Goal: Task Accomplishment & Management: Use online tool/utility

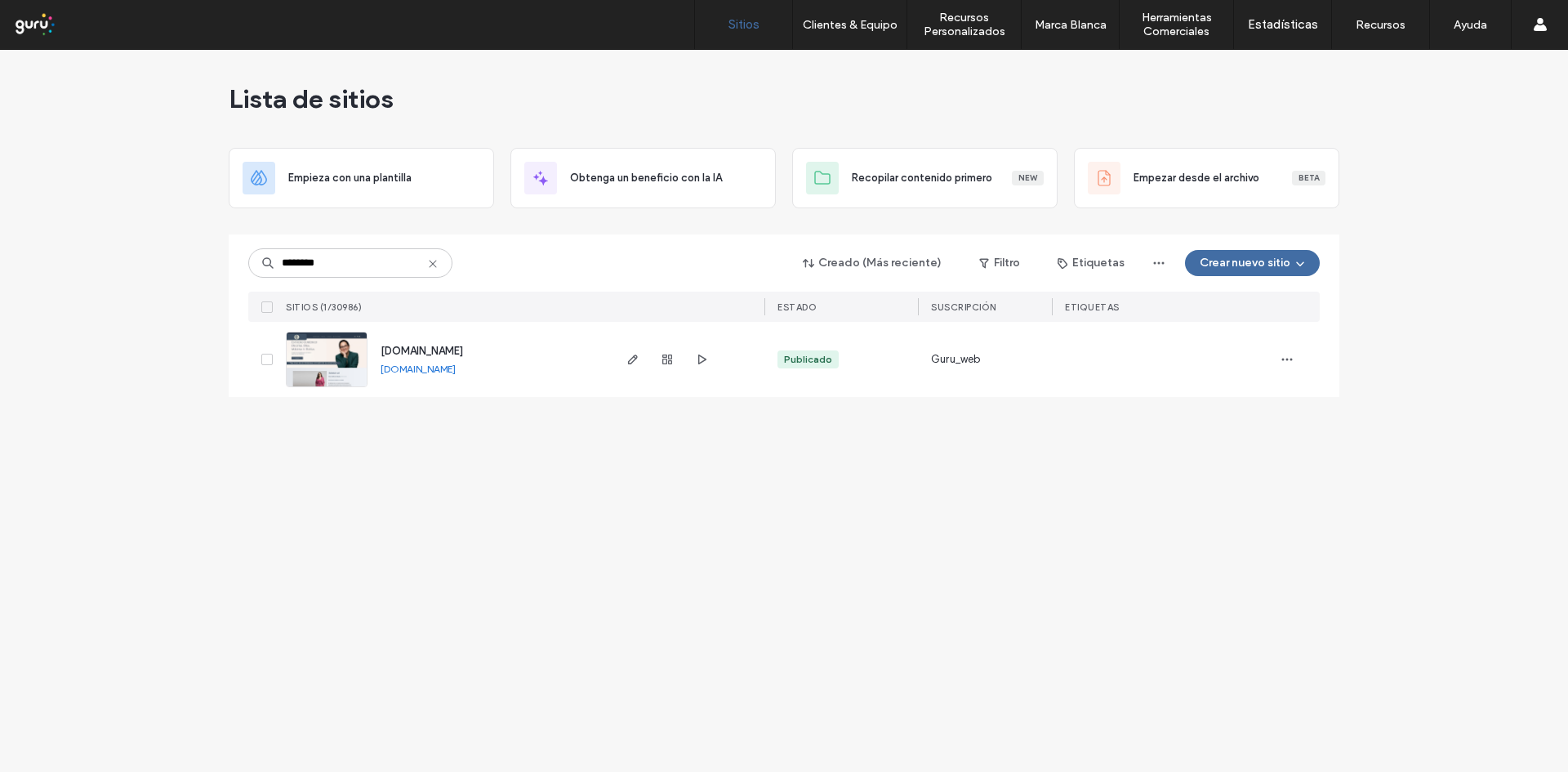
type input "********"
click at [463, 349] on span "[DOMAIN_NAME]" at bounding box center [422, 350] width 82 height 12
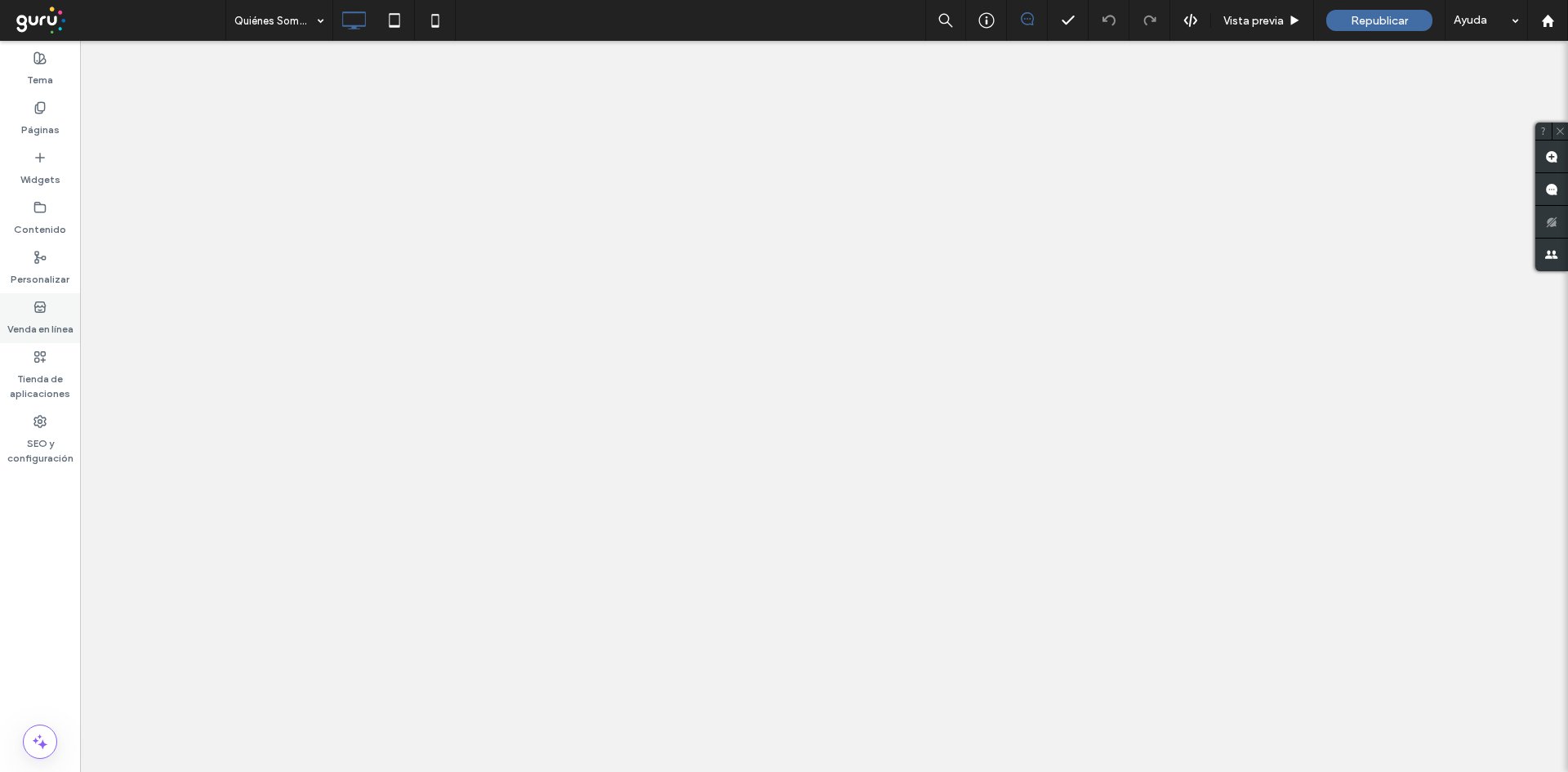
click at [31, 314] on label "Venda en línea" at bounding box center [40, 325] width 66 height 23
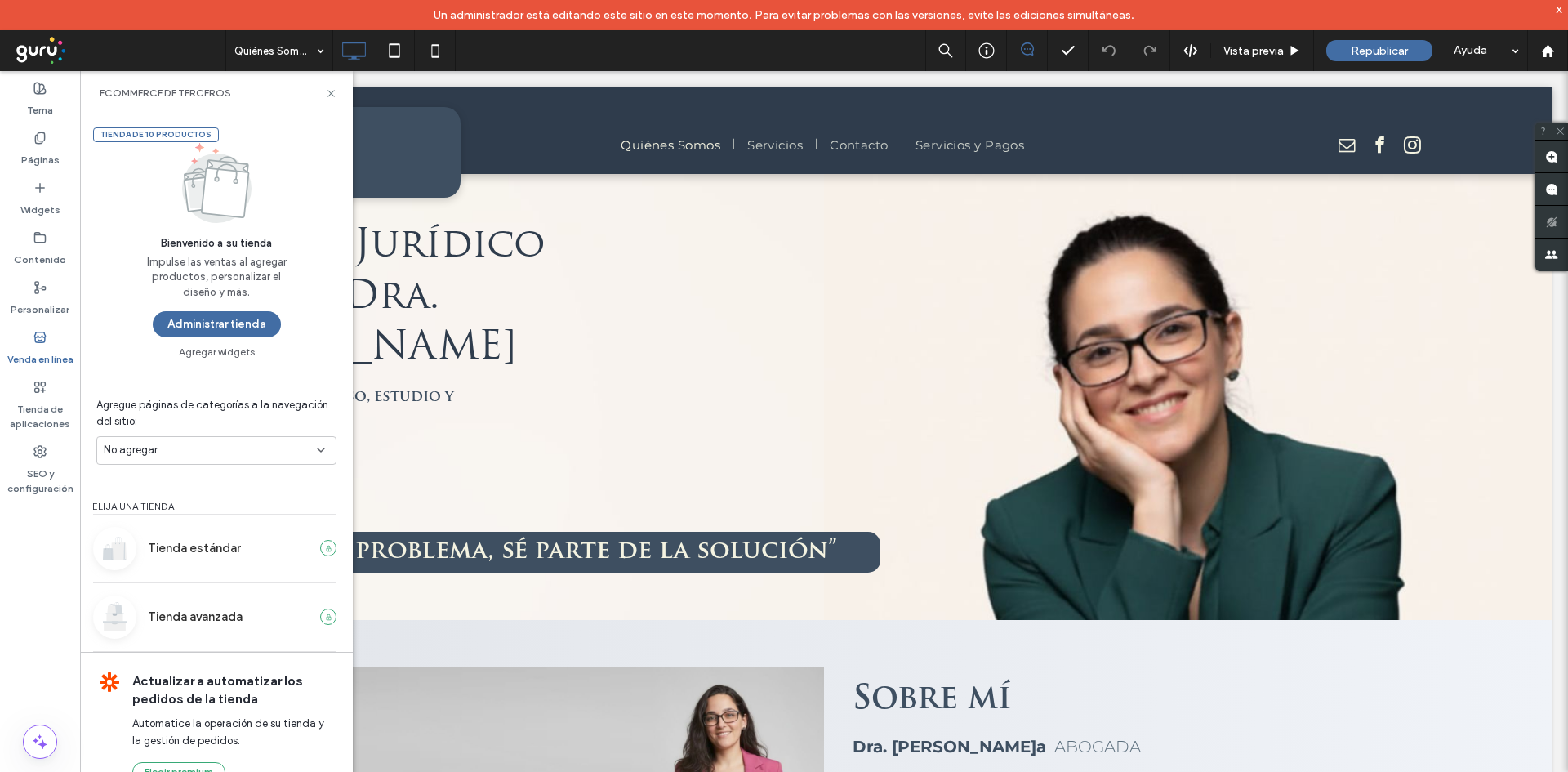
click at [216, 337] on div "Tienda de 10 productos Bienvenido a su tienda Impulse las ventas al agregar pro…" at bounding box center [216, 235] width 273 height 243
click at [1563, 12] on div "x" at bounding box center [1559, 9] width 8 height 14
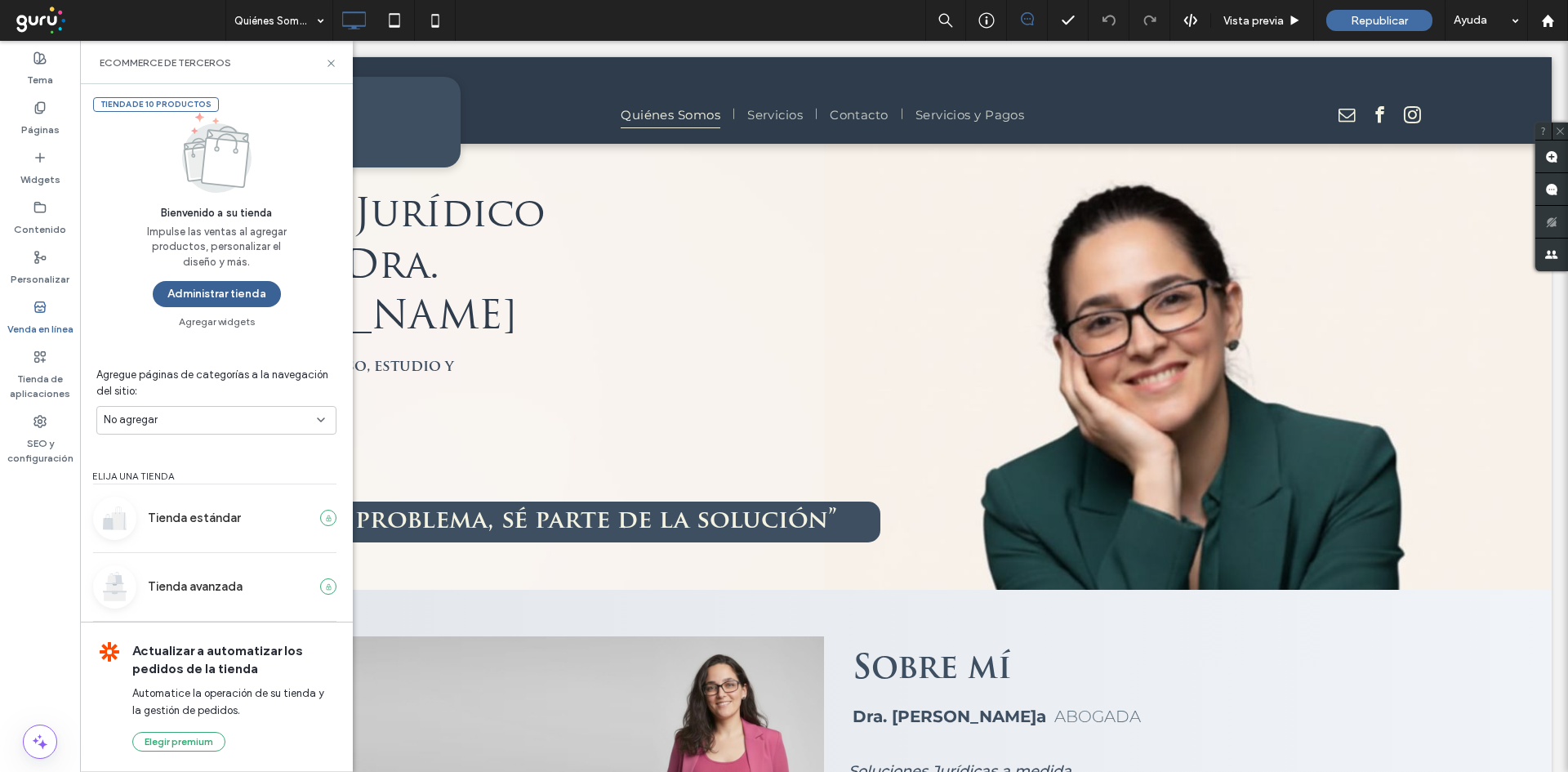
click at [188, 289] on button "Administrar tienda" at bounding box center [216, 294] width 128 height 26
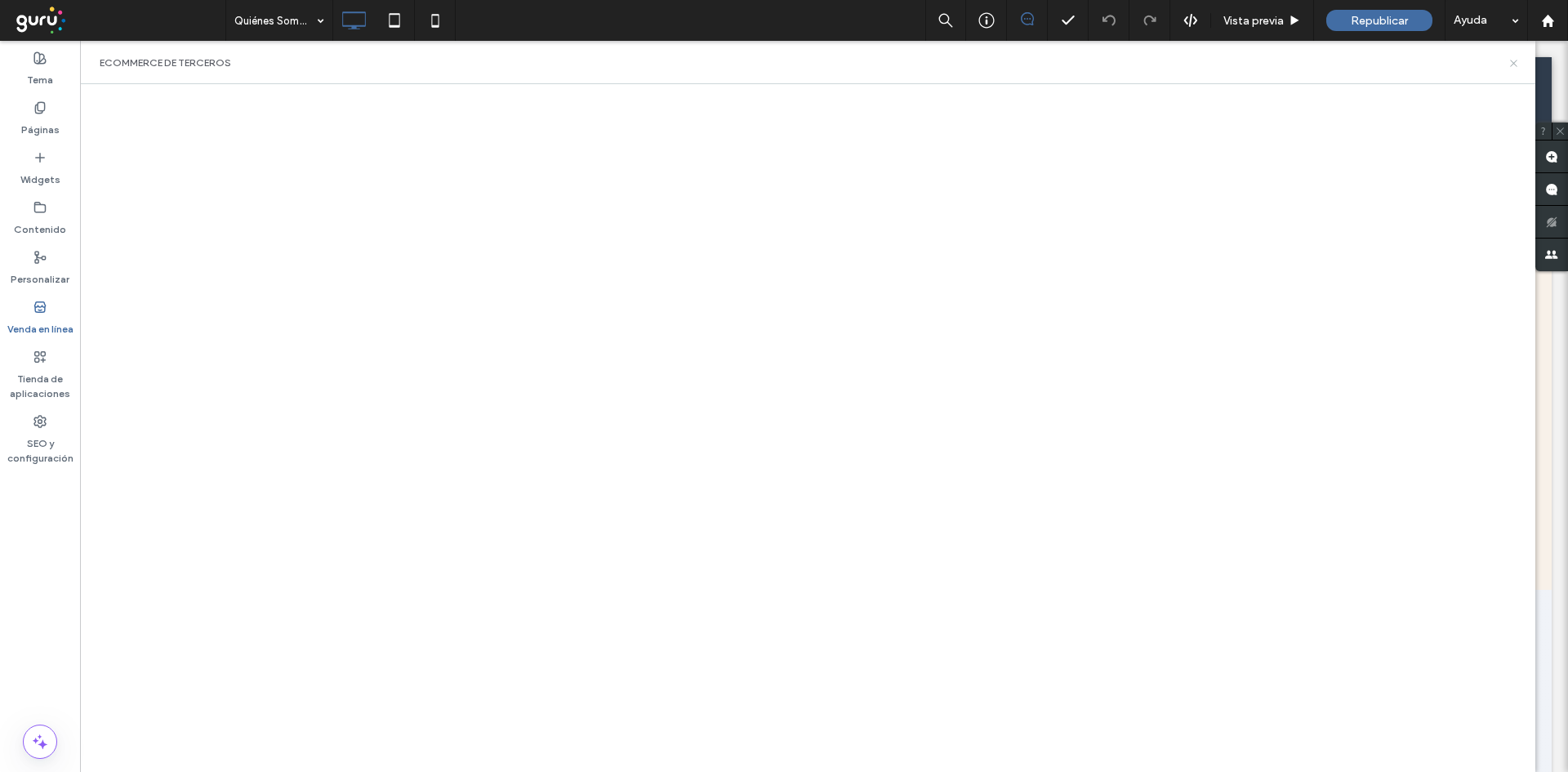
click at [1513, 64] on use at bounding box center [1514, 63] width 7 height 7
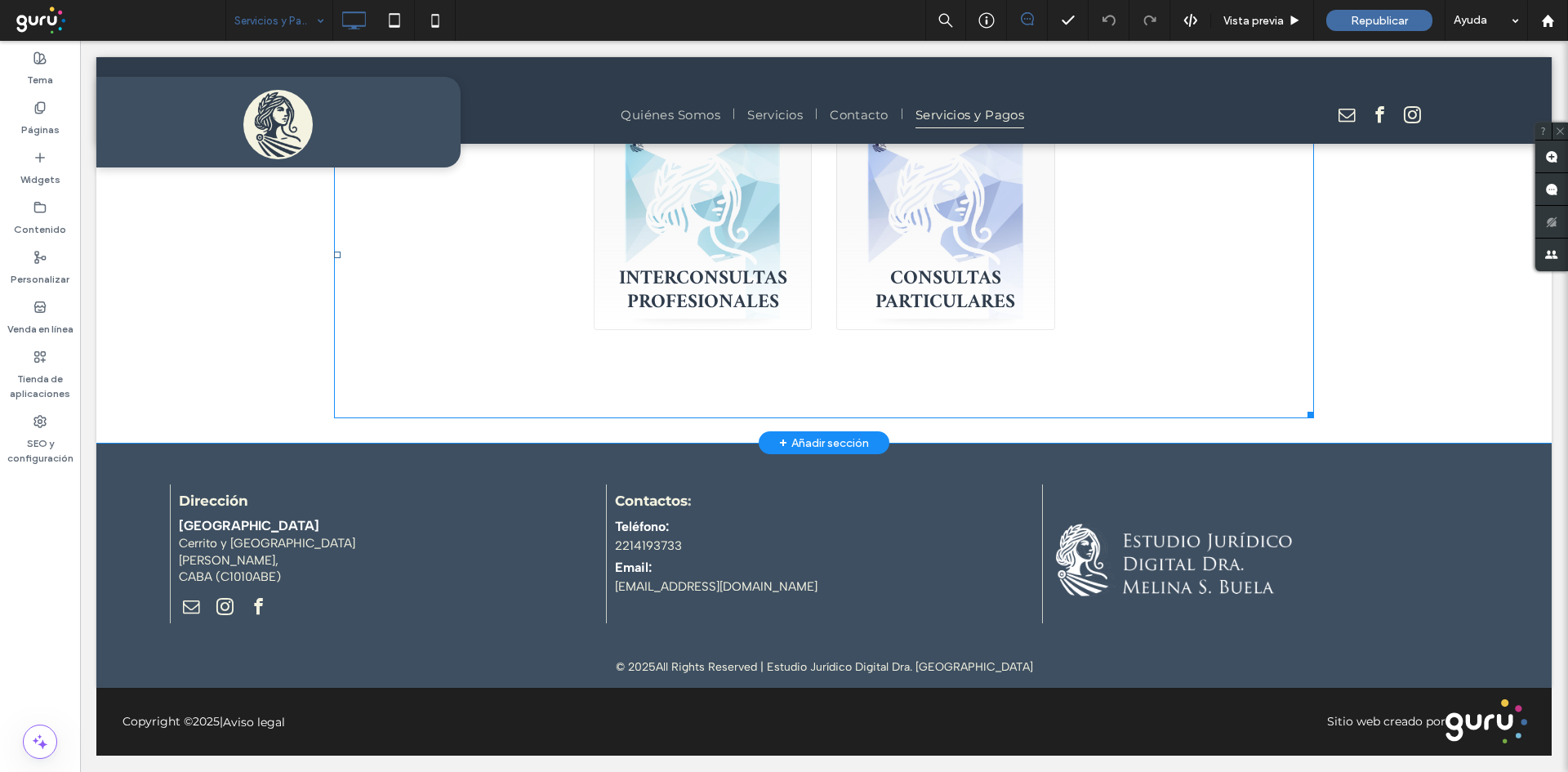
scroll to position [96, 0]
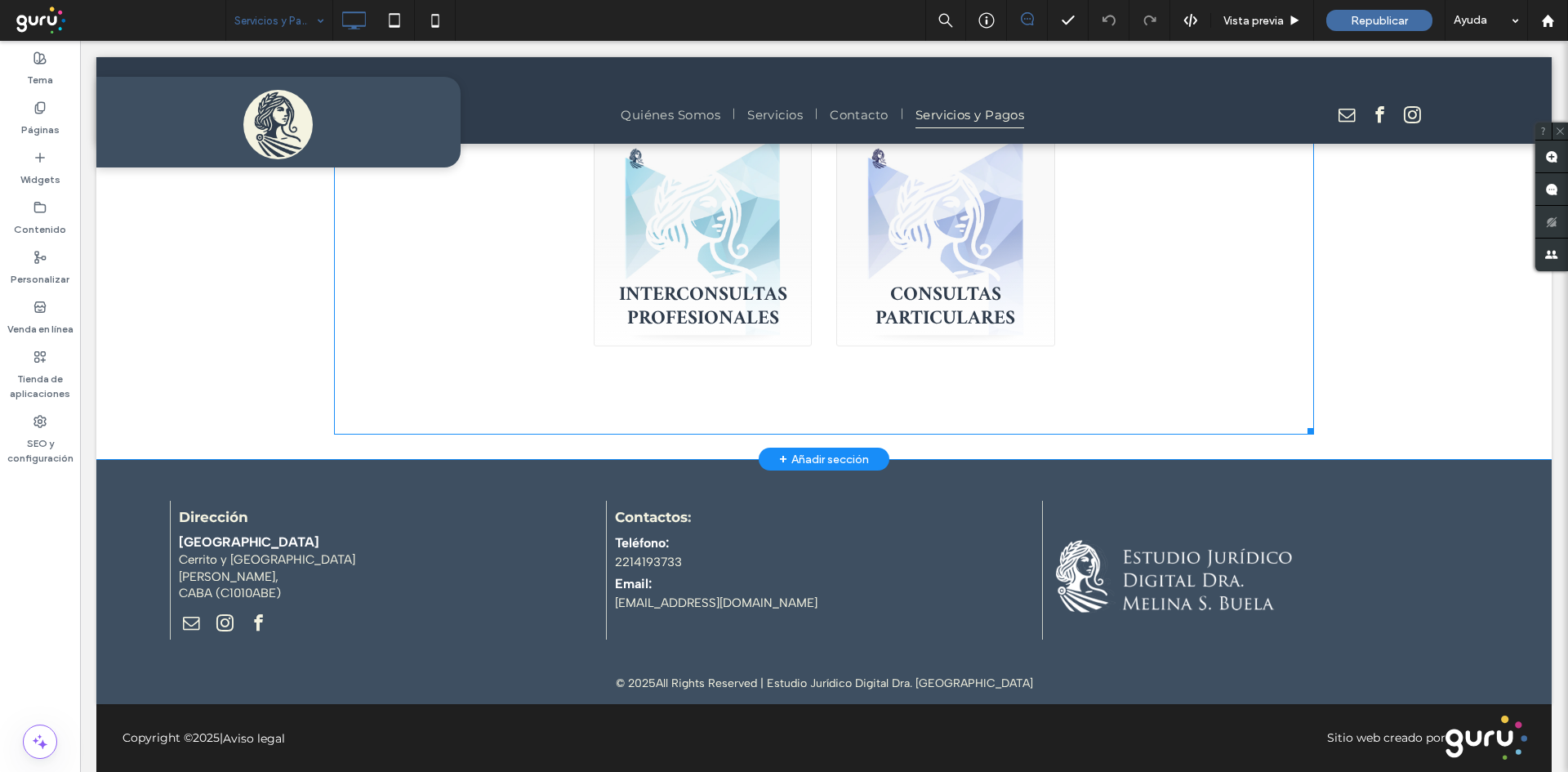
click at [511, 288] on span at bounding box center [824, 271] width 980 height 326
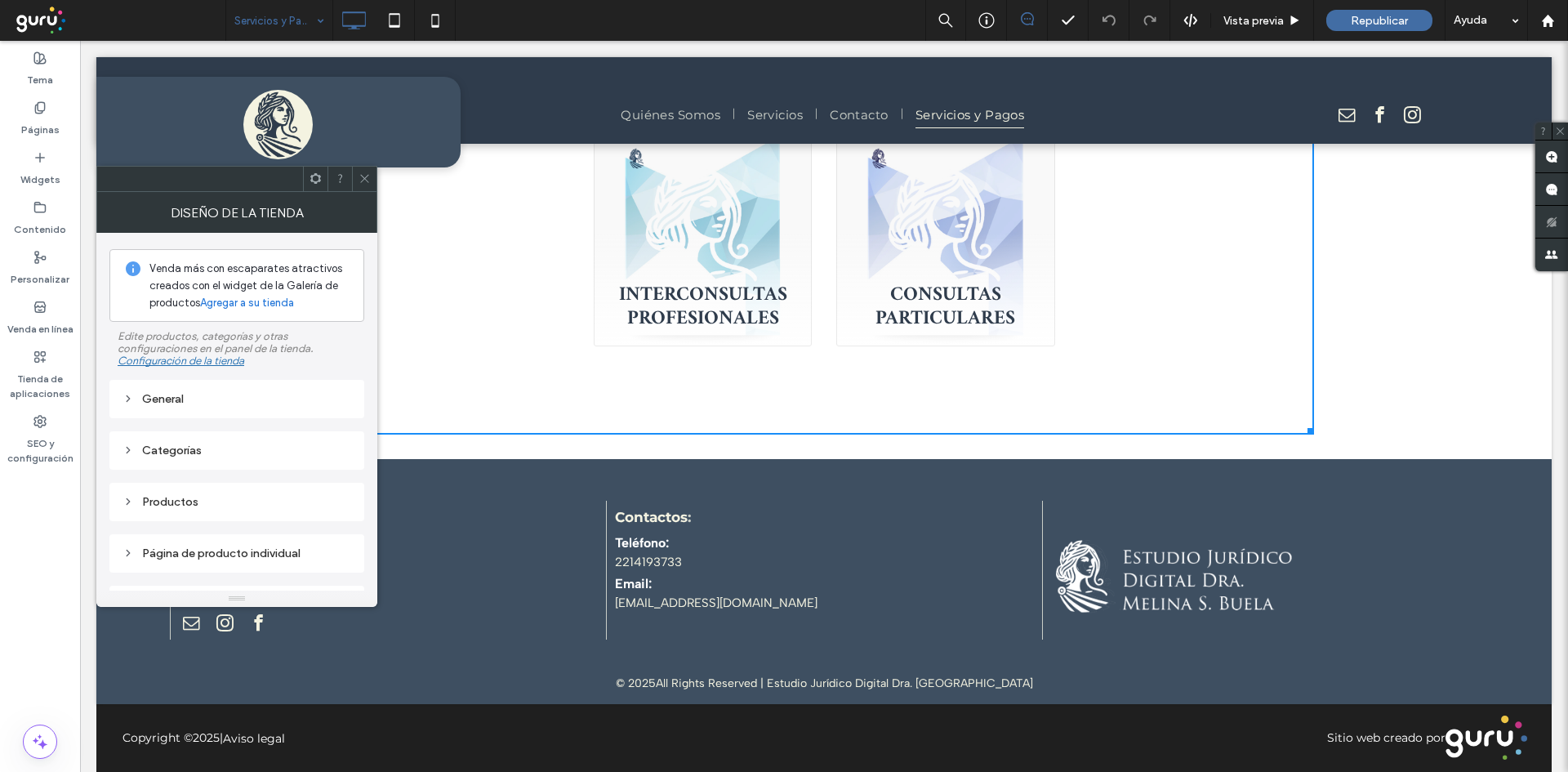
scroll to position [64, 0]
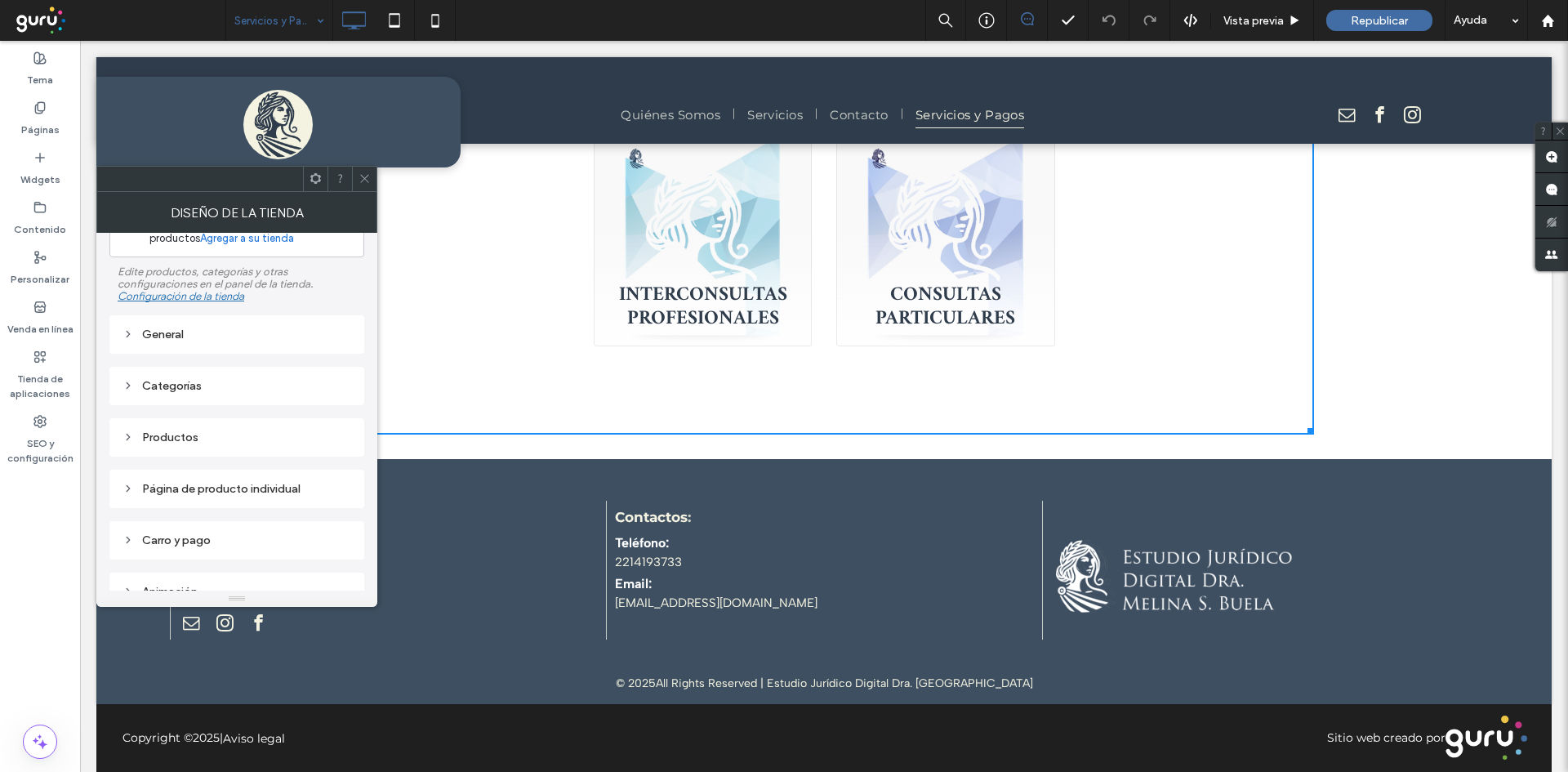
click at [187, 493] on div "Página de producto individual" at bounding box center [237, 489] width 228 height 14
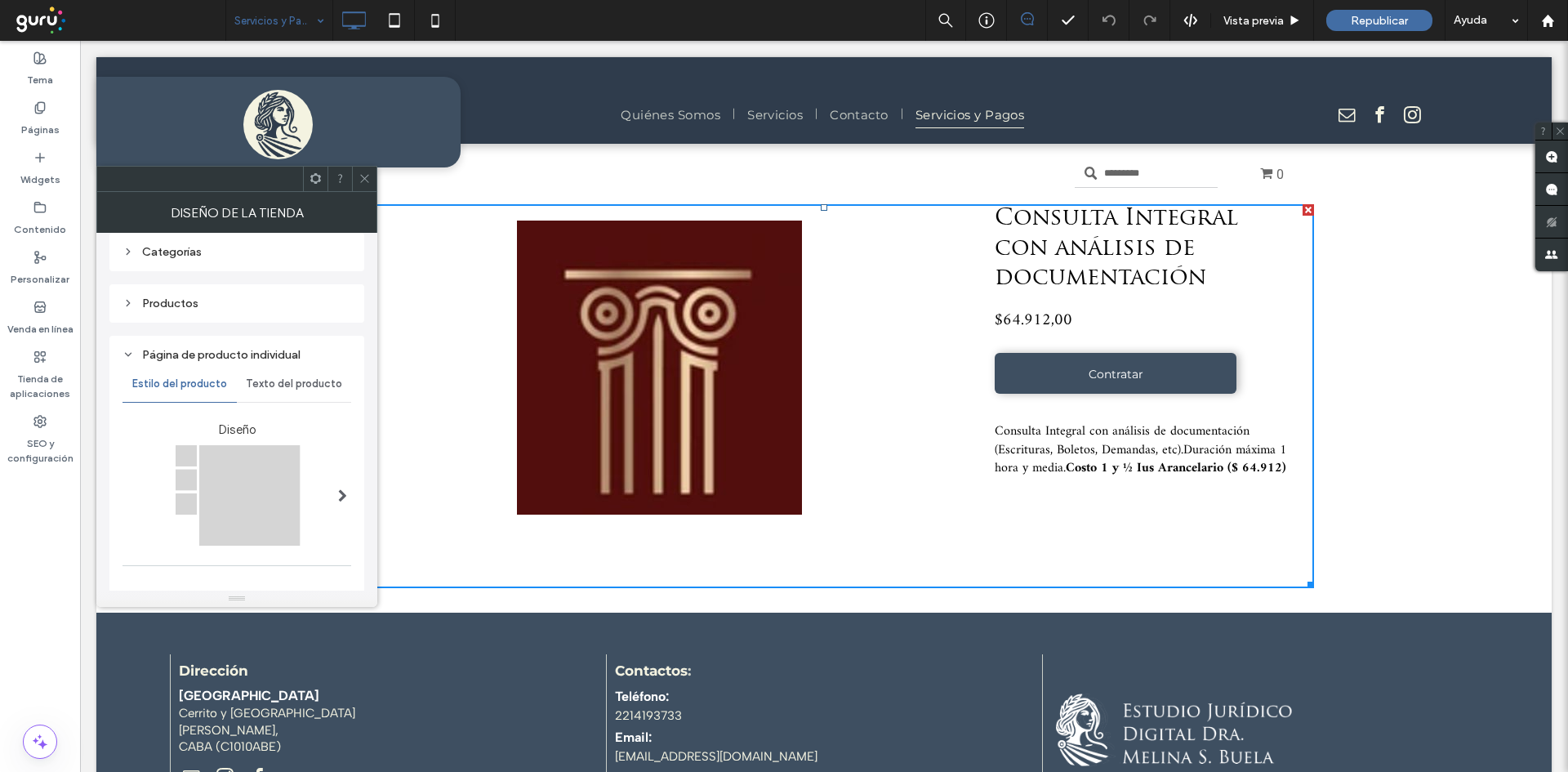
scroll to position [222, 0]
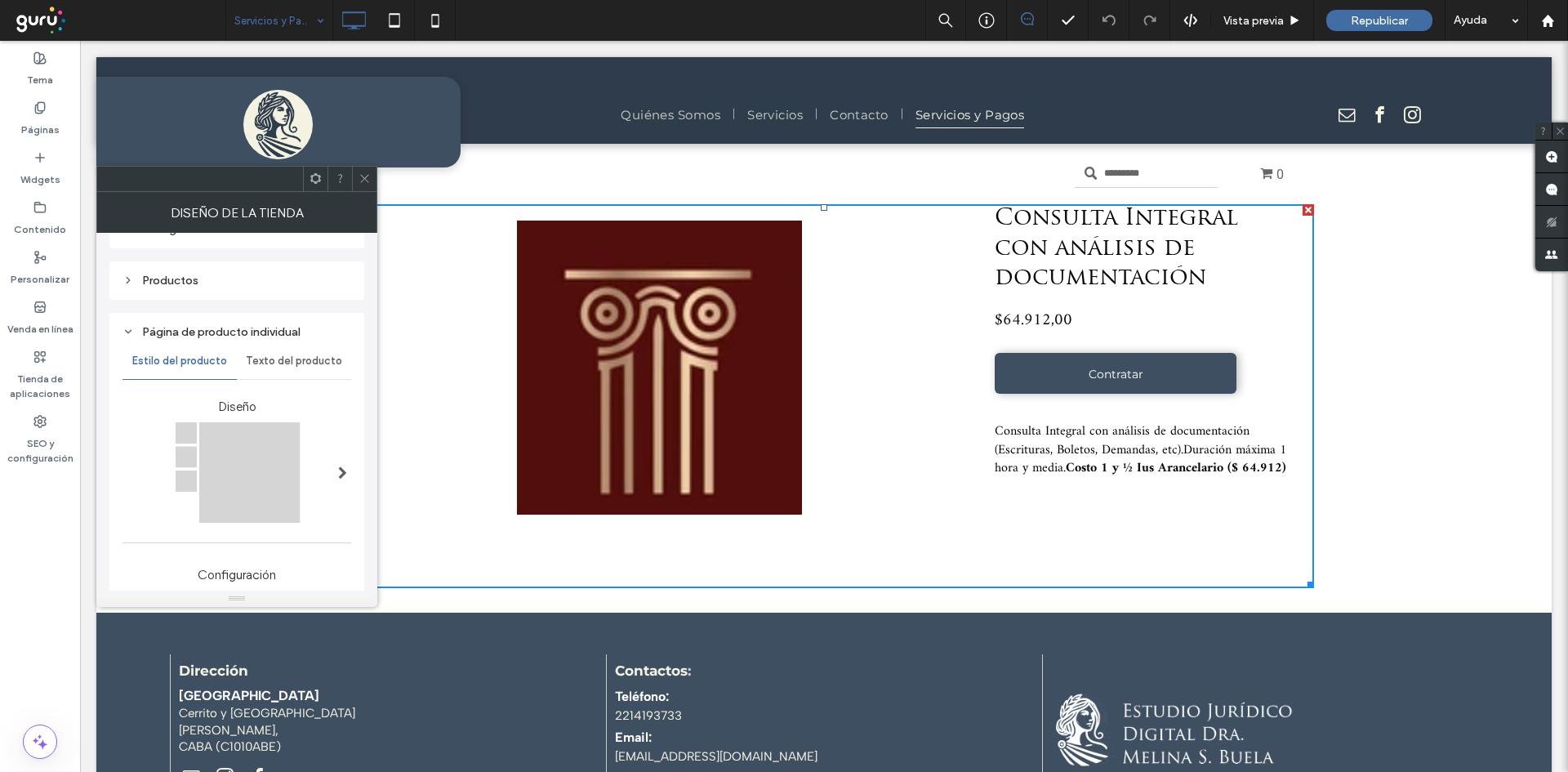
click at [364, 179] on icon at bounding box center [365, 179] width 12 height 12
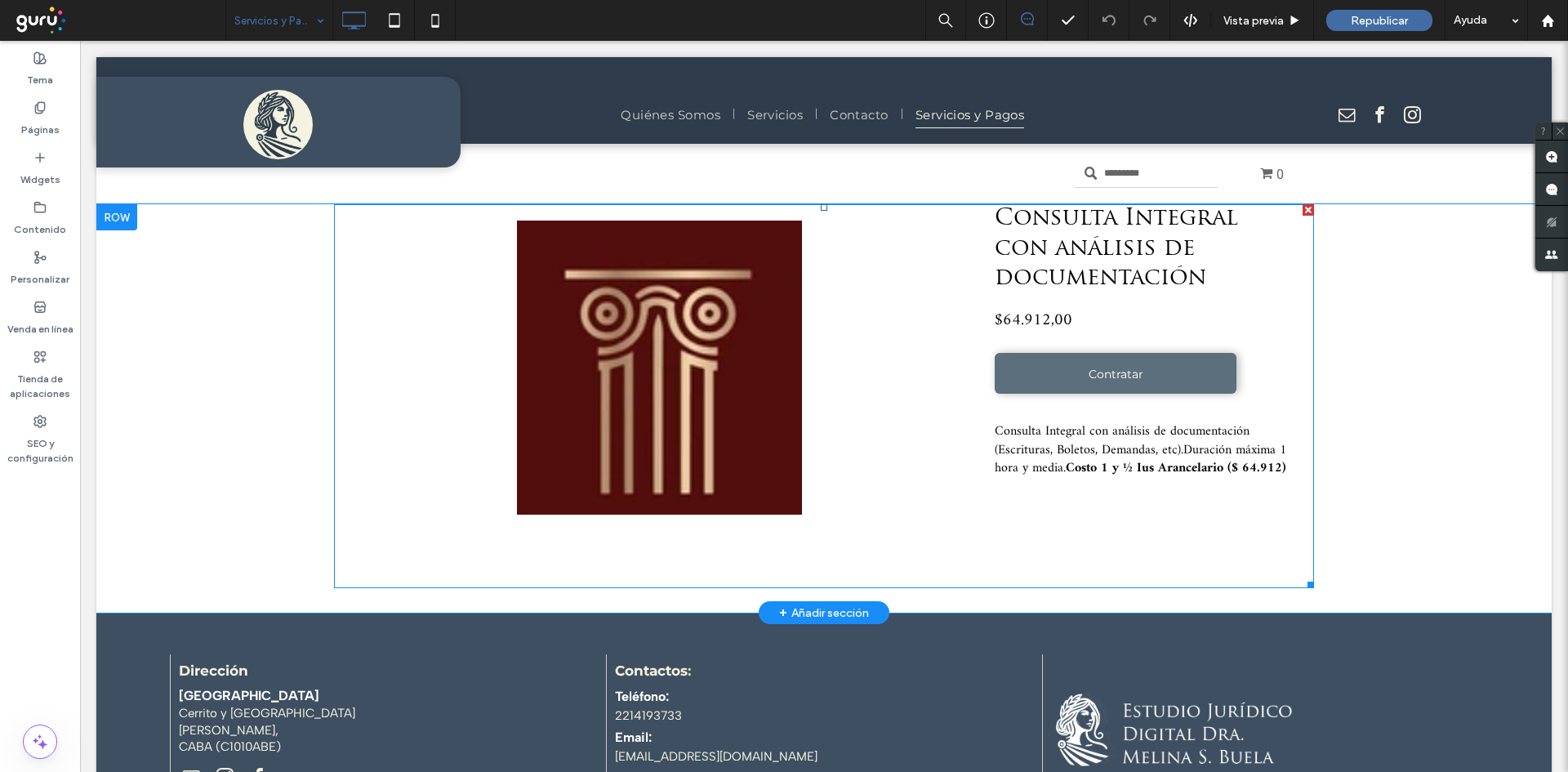
click at [1006, 386] on button "Contratar" at bounding box center [1115, 374] width 242 height 41
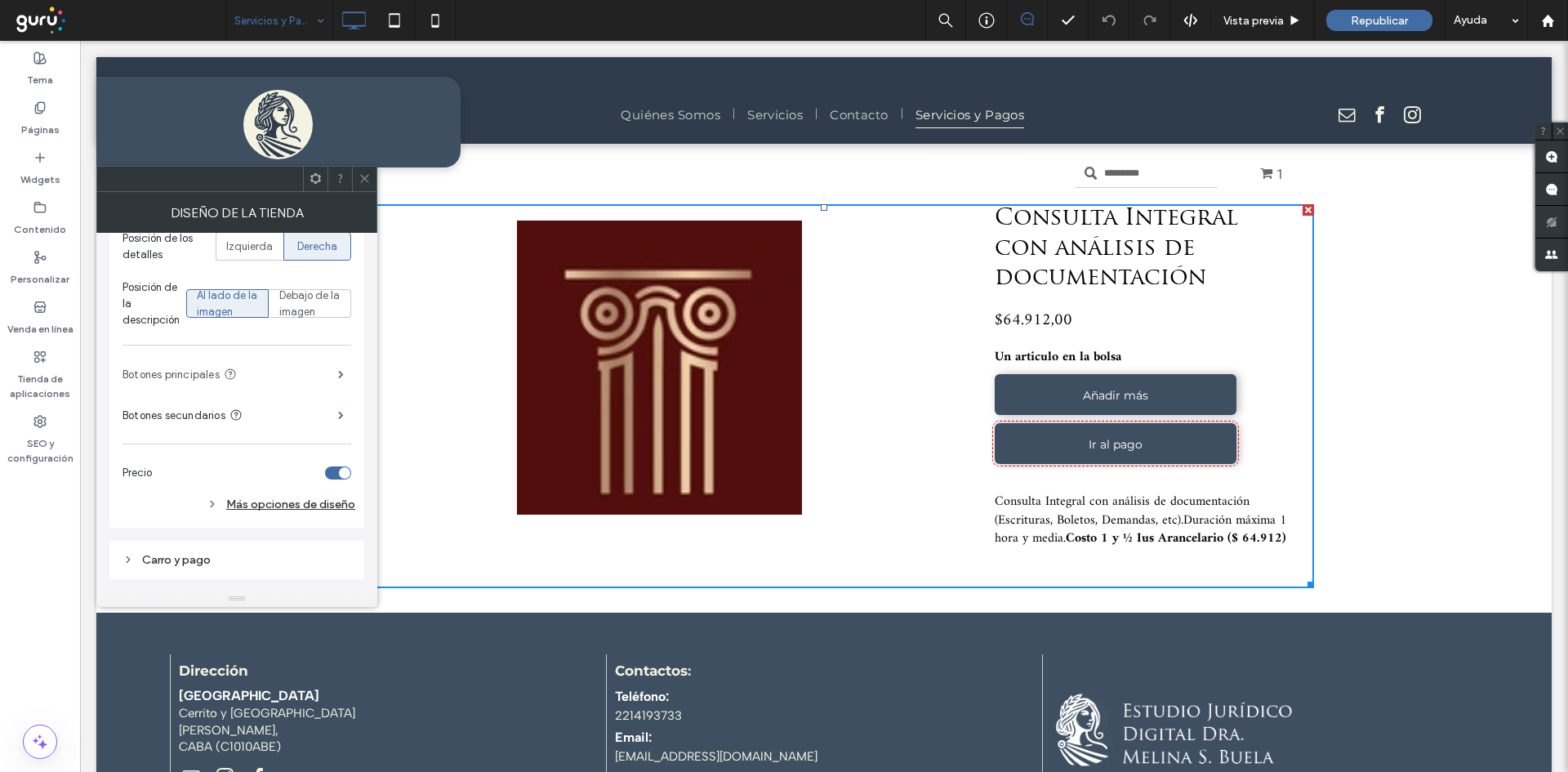
scroll to position [630, 0]
click at [283, 497] on div "Más opciones de diseño" at bounding box center [239, 504] width 233 height 22
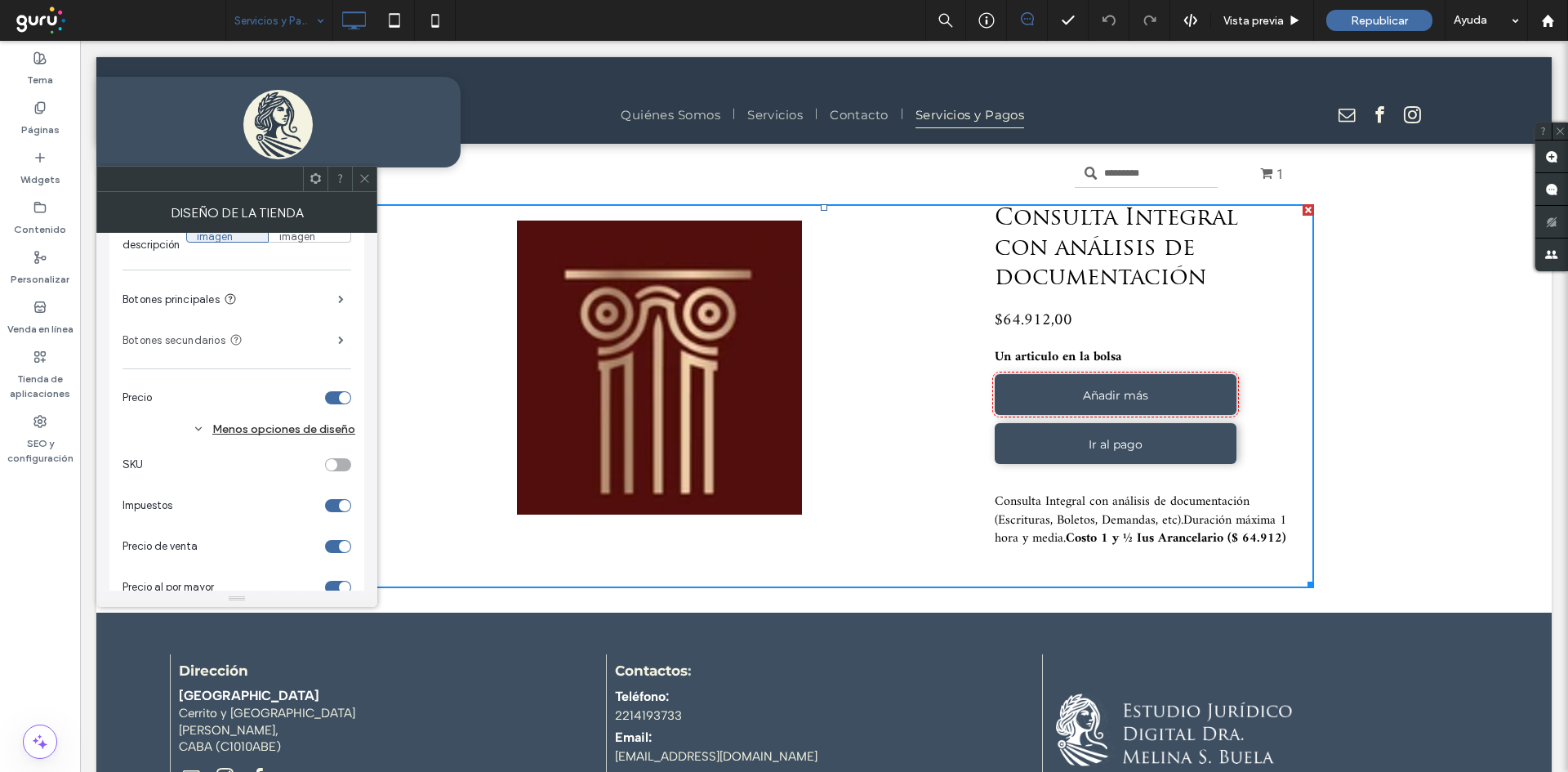
scroll to position [694, 0]
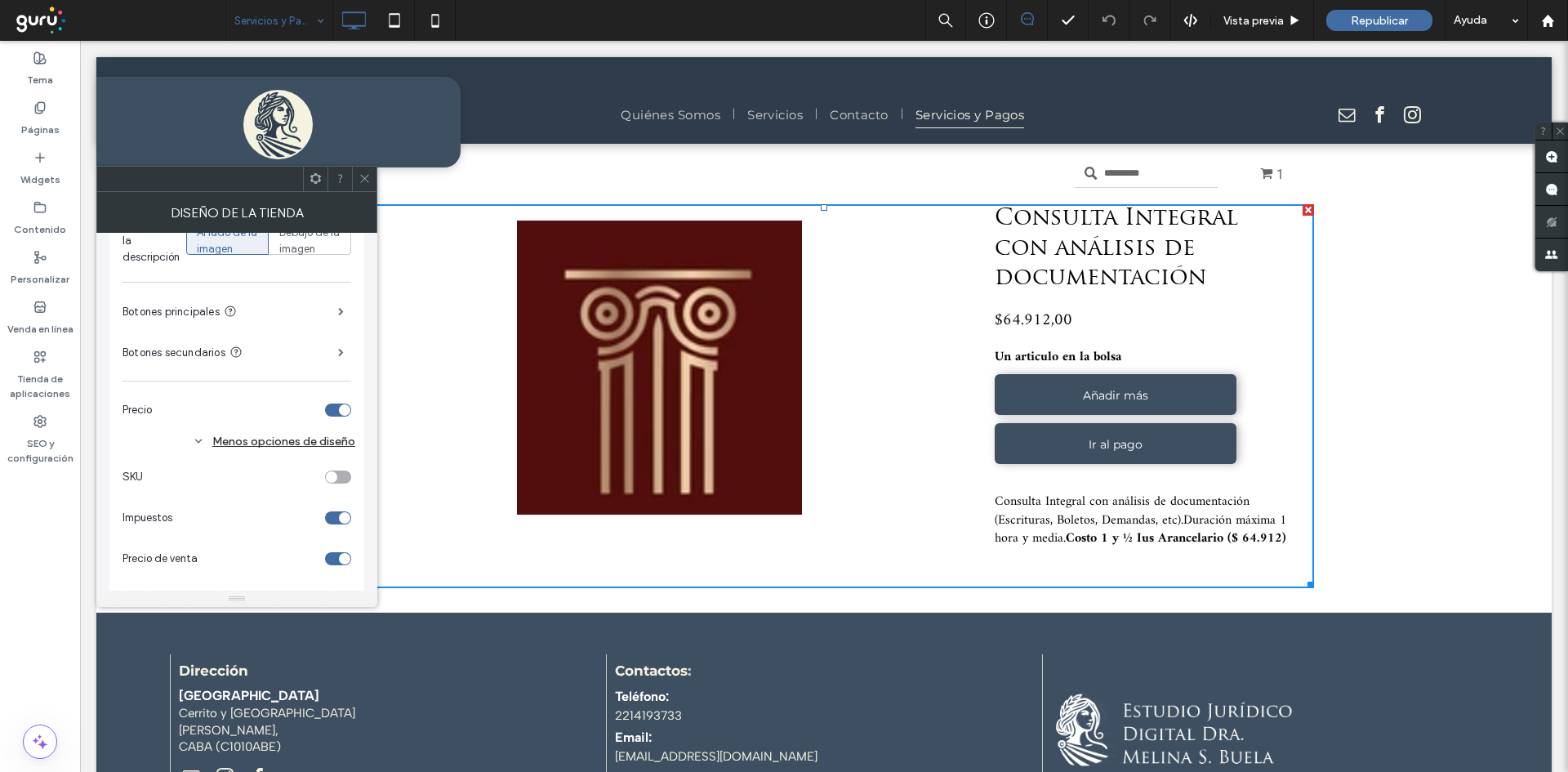
click at [362, 180] on icon at bounding box center [365, 179] width 12 height 12
